Goal: Task Accomplishment & Management: Complete application form

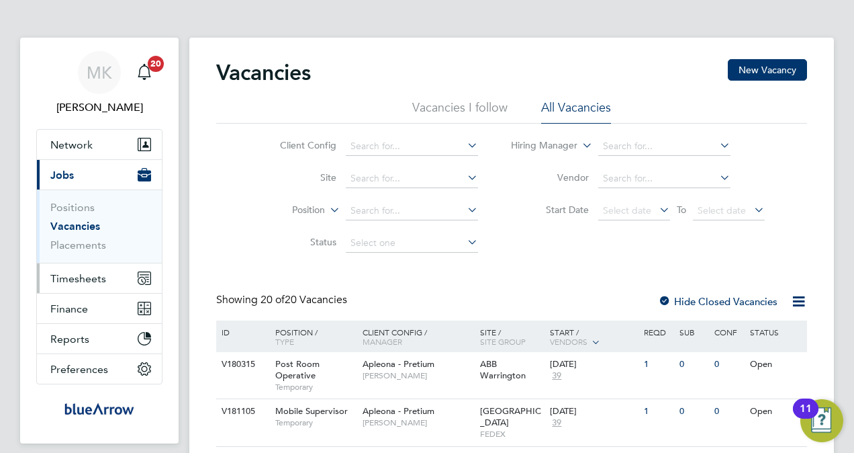
click at [73, 277] on span "Timesheets" at bounding box center [78, 278] width 56 height 13
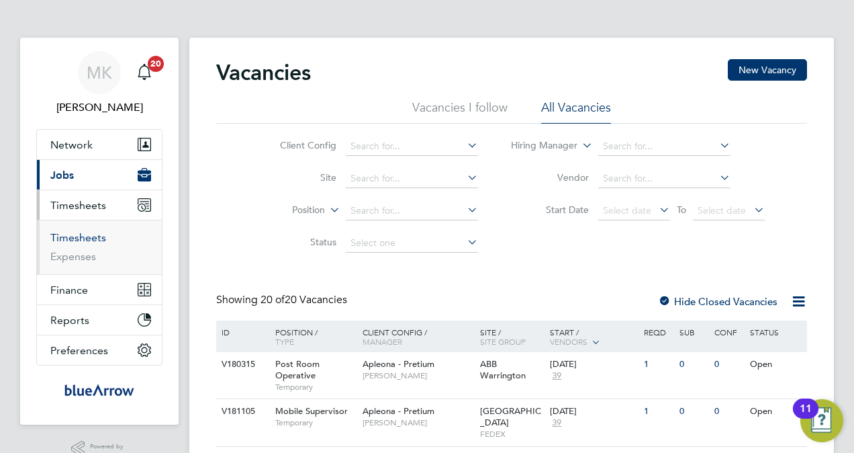
click at [86, 234] on link "Timesheets" at bounding box center [78, 237] width 56 height 13
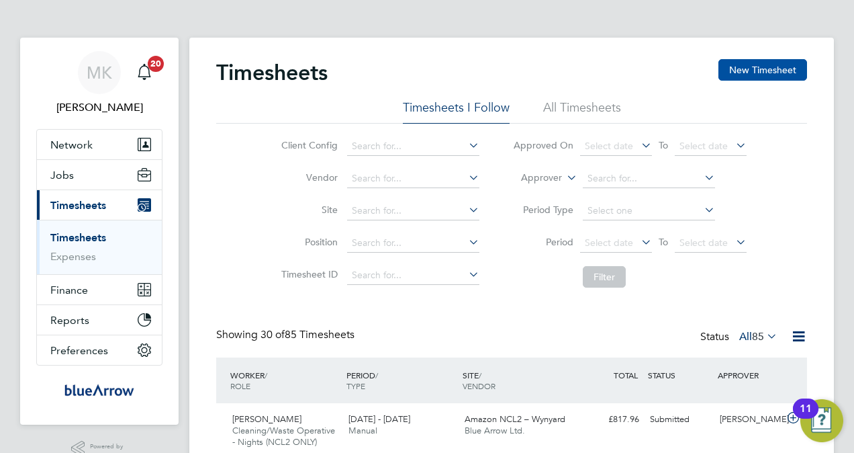
click at [801, 64] on button "New Timesheet" at bounding box center [763, 69] width 89 height 21
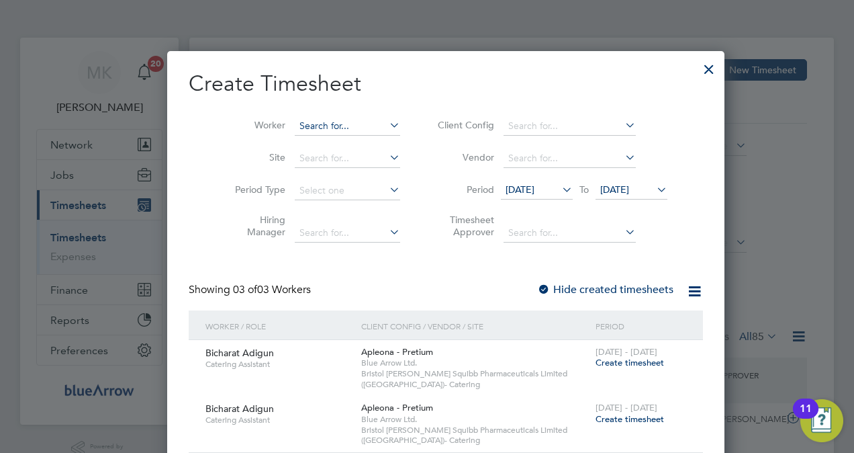
click at [337, 126] on input at bounding box center [347, 126] width 105 height 19
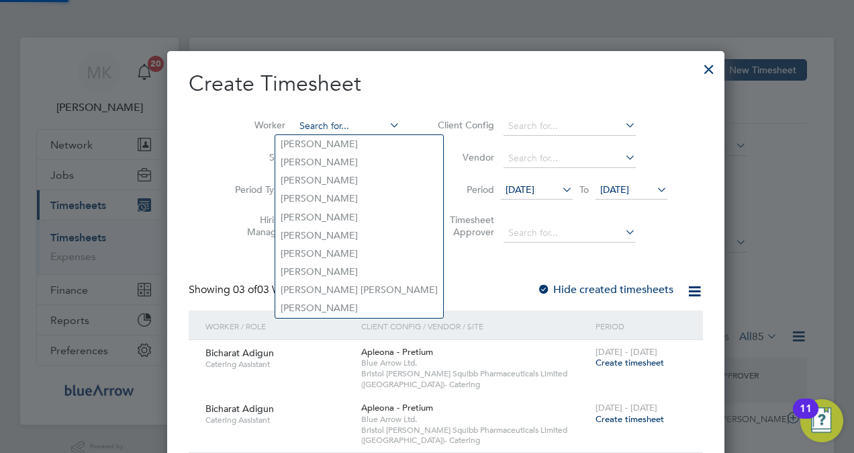
paste input "[PERSON_NAME]"
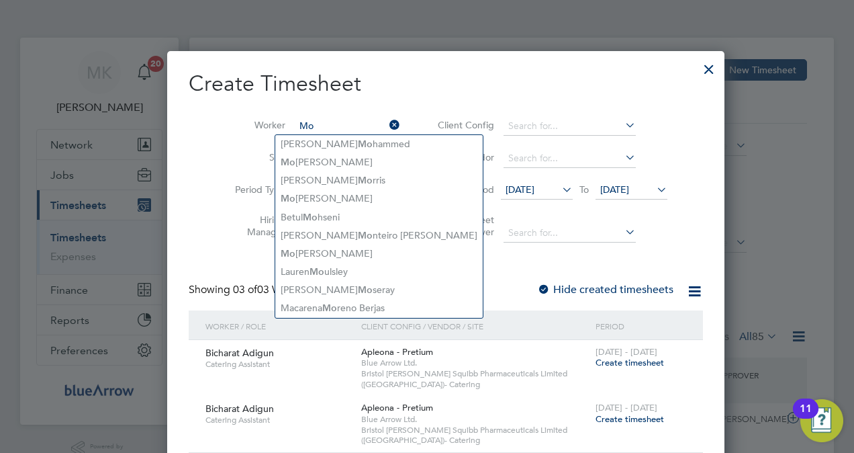
type input "M"
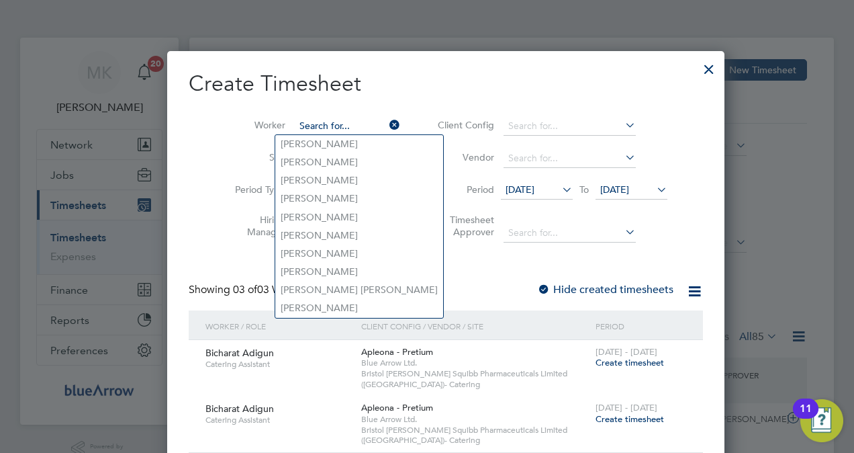
paste input "Mona ABDULGHANI ABDULLAH Binghilan"
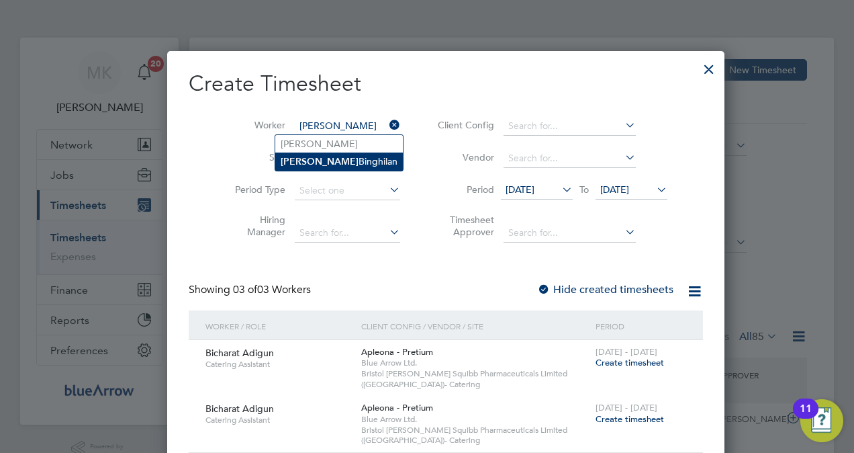
click at [326, 165] on li "Mona Binghilan" at bounding box center [339, 161] width 128 height 18
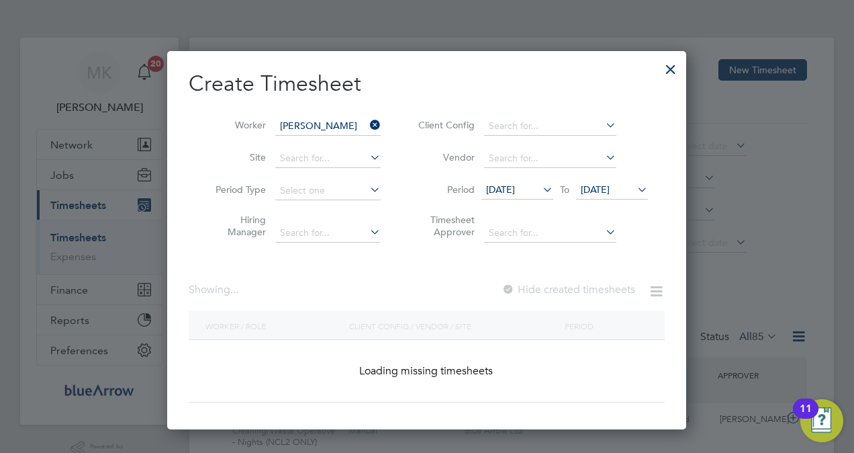
type input "Mona Binghilan"
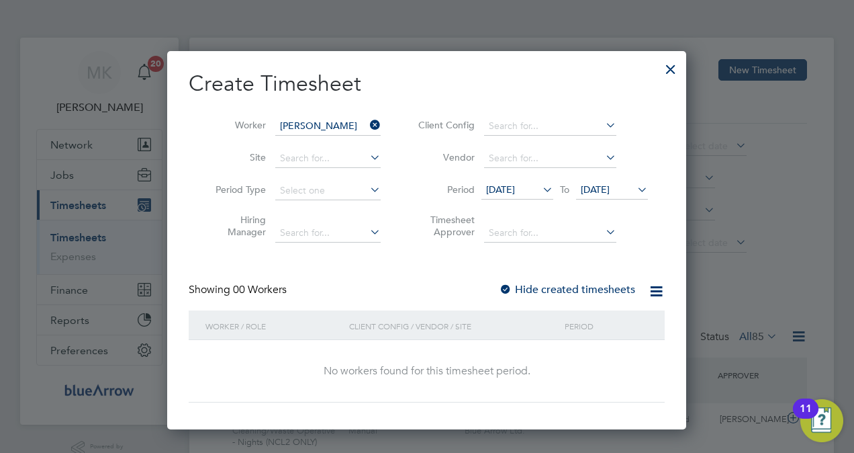
click at [610, 286] on label "Hide created timesheets" at bounding box center [567, 289] width 136 height 13
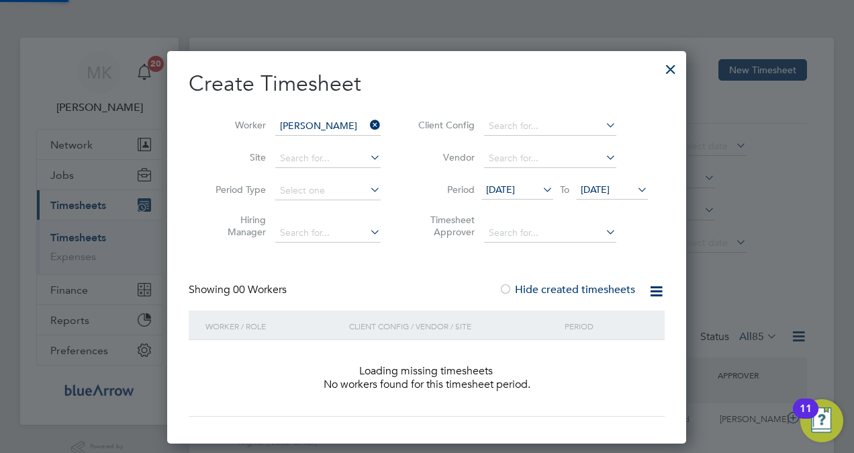
click at [610, 286] on label "Hide created timesheets" at bounding box center [567, 289] width 136 height 13
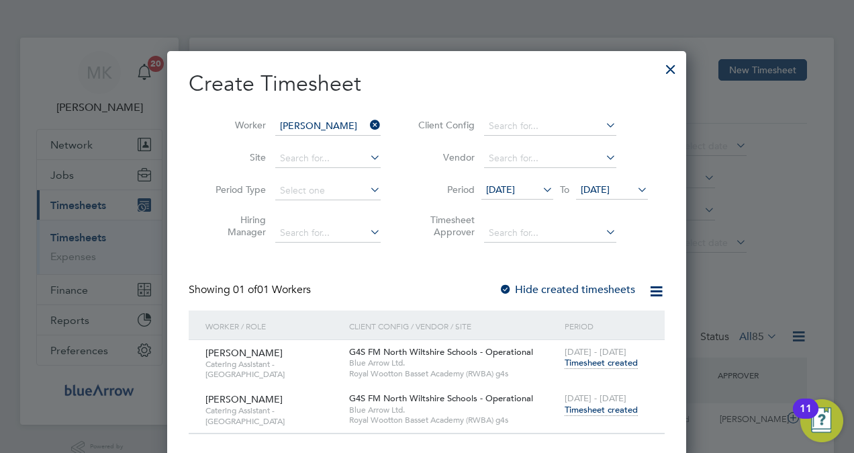
click at [606, 407] on span "Timesheet created" at bounding box center [601, 410] width 73 height 12
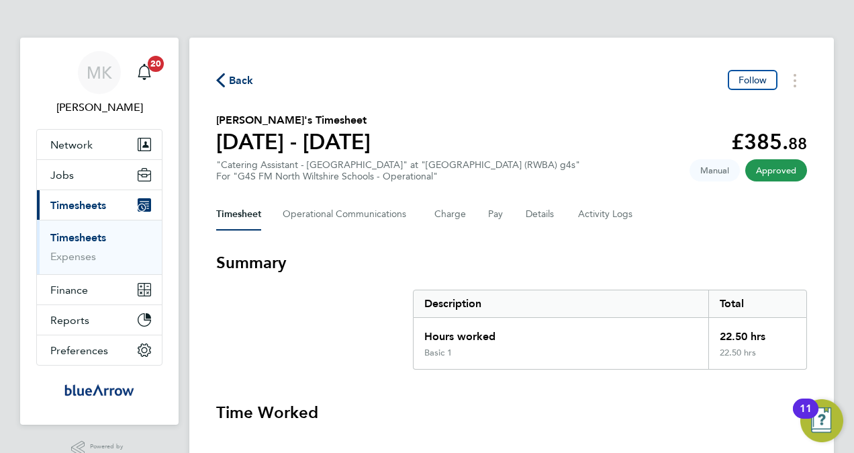
click at [235, 82] on span "Back" at bounding box center [241, 81] width 25 height 16
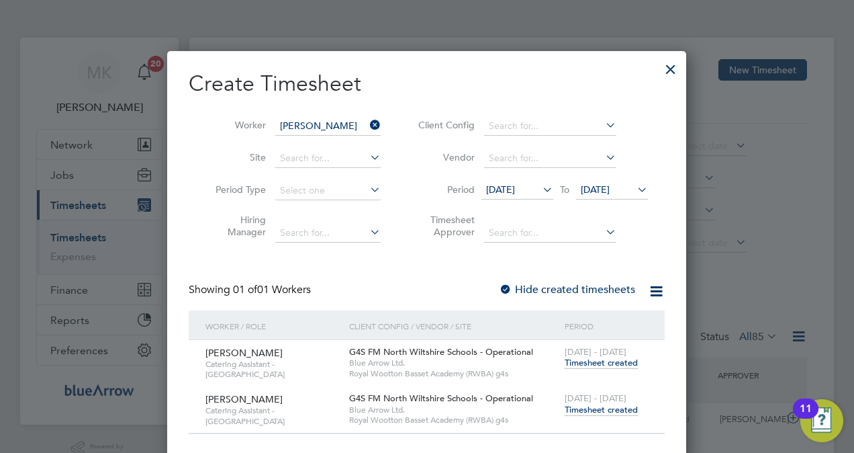
scroll to position [34, 116]
click at [367, 128] on icon at bounding box center [367, 125] width 0 height 19
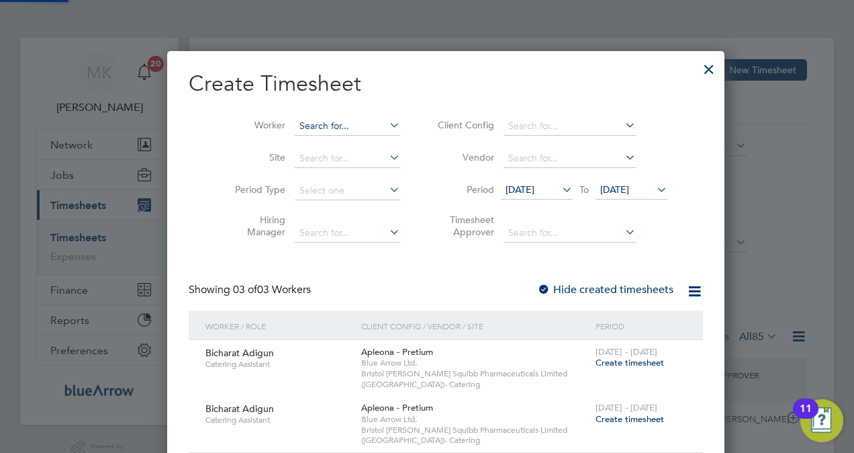
click at [314, 124] on input at bounding box center [347, 126] width 105 height 19
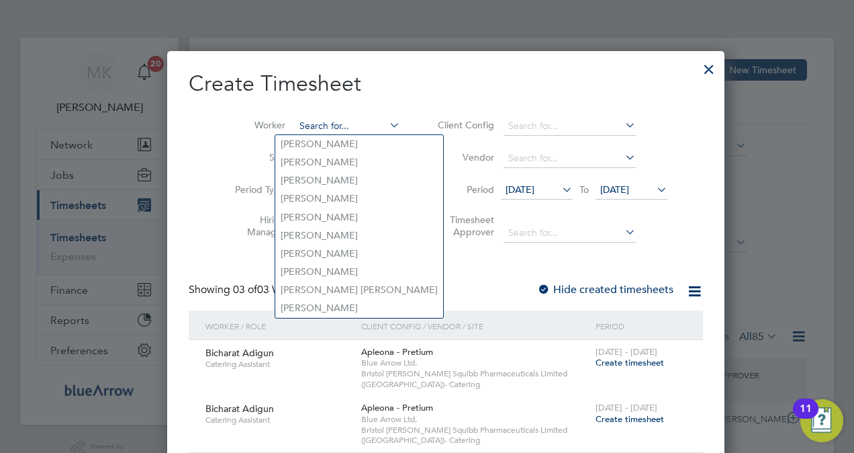
paste input "Olabode Ologunoyan"
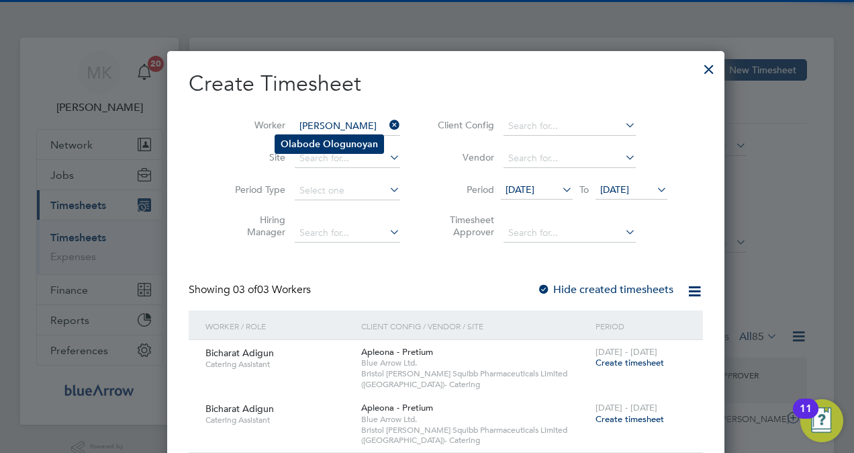
type input "Olabode Ologunoyan"
click at [324, 144] on b "Ologunoyan" at bounding box center [350, 143] width 55 height 11
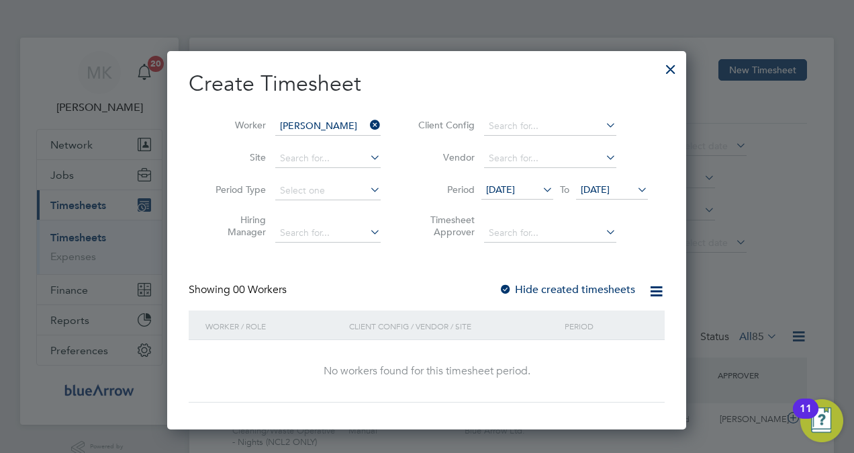
click at [550, 291] on label "Hide created timesheets" at bounding box center [567, 289] width 136 height 13
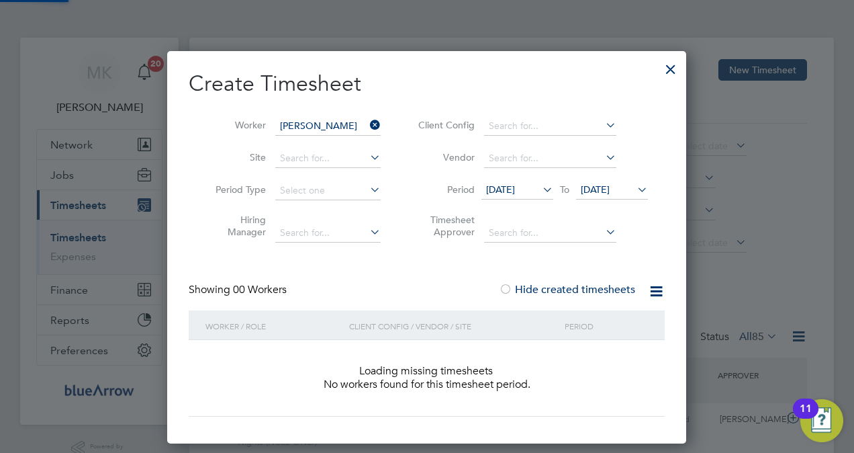
click at [551, 290] on label "Hide created timesheets" at bounding box center [567, 289] width 136 height 13
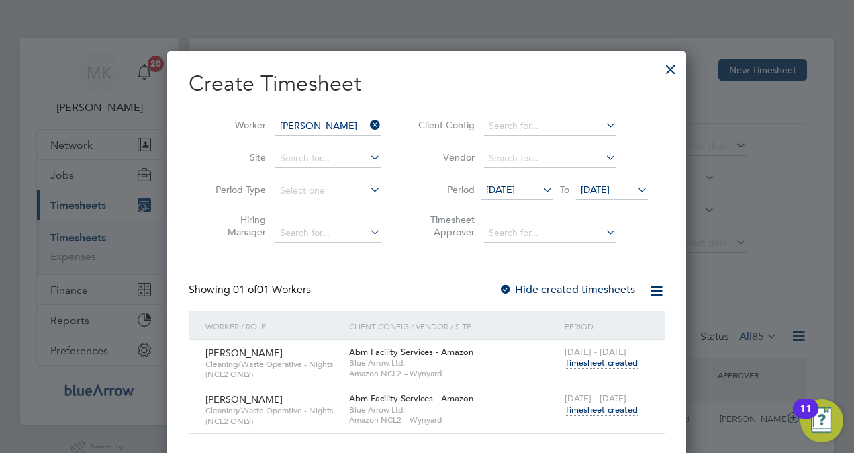
click at [599, 412] on span "Timesheet created" at bounding box center [601, 410] width 73 height 12
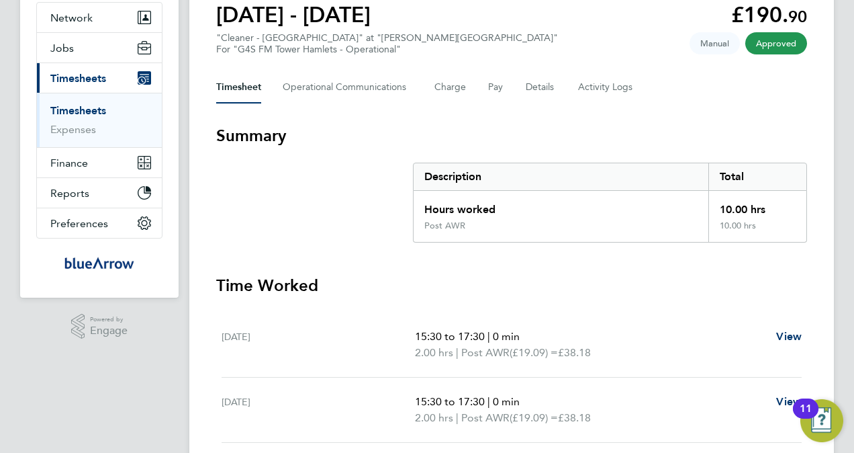
scroll to position [93, 0]
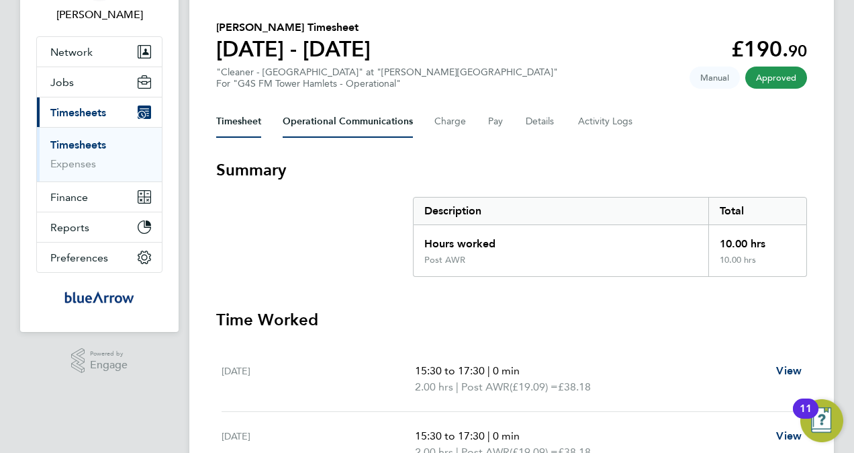
click at [318, 118] on Communications-tab "Operational Communications" at bounding box center [348, 121] width 130 height 32
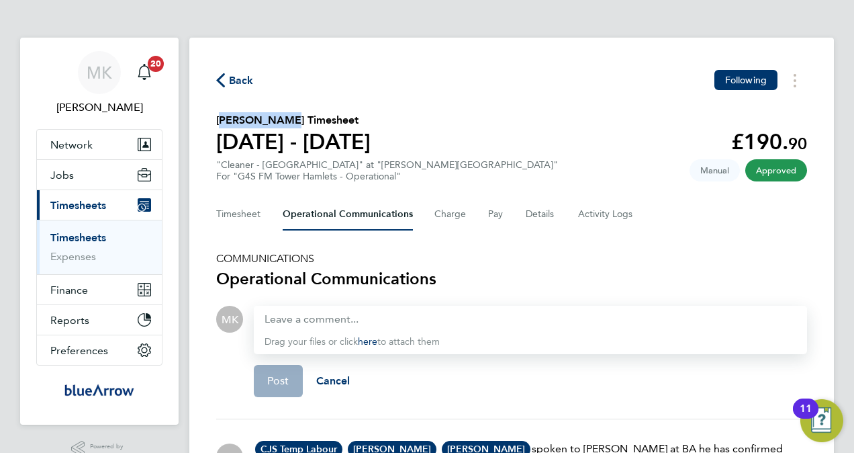
drag, startPoint x: 273, startPoint y: 120, endPoint x: 215, endPoint y: 120, distance: 57.8
click at [215, 120] on div "Back Following [PERSON_NAME] Timesheet [DATE] - [DATE] £190. 90 "Cleaner - [GEO…" at bounding box center [511, 332] width 645 height 588
drag, startPoint x: 215, startPoint y: 120, endPoint x: 233, endPoint y: 124, distance: 18.6
copy h2 "[PERSON_NAME]"
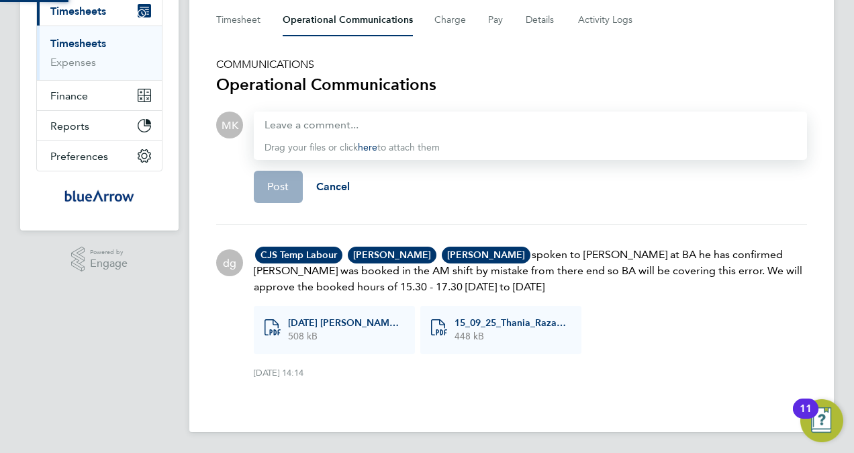
scroll to position [189, 0]
